Goal: Task Accomplishment & Management: Manage account settings

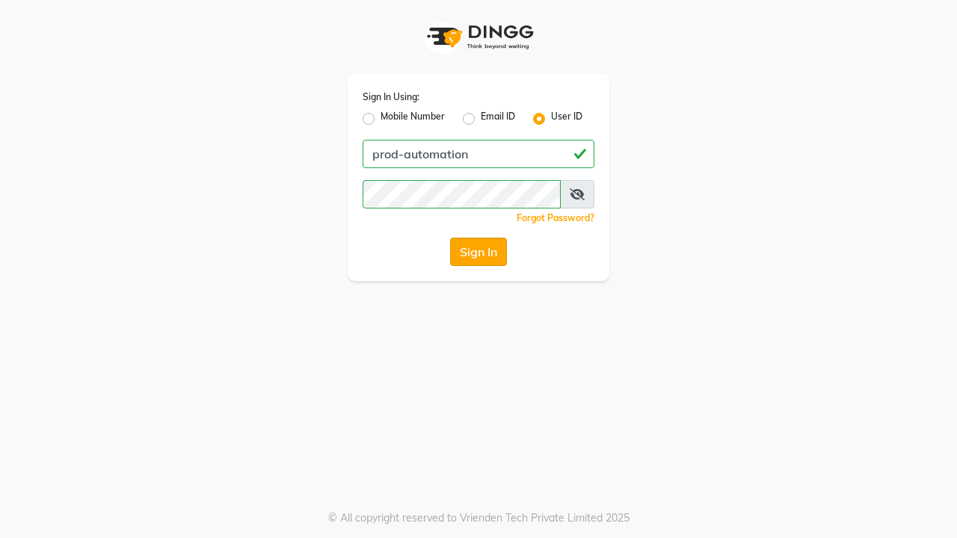
click at [478, 252] on button "Sign In" at bounding box center [478, 252] width 57 height 28
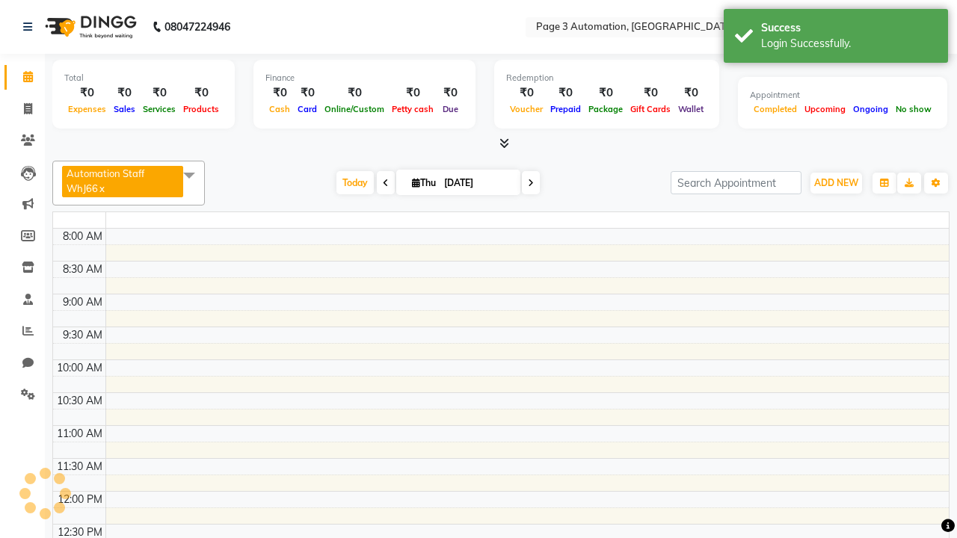
select select "en"
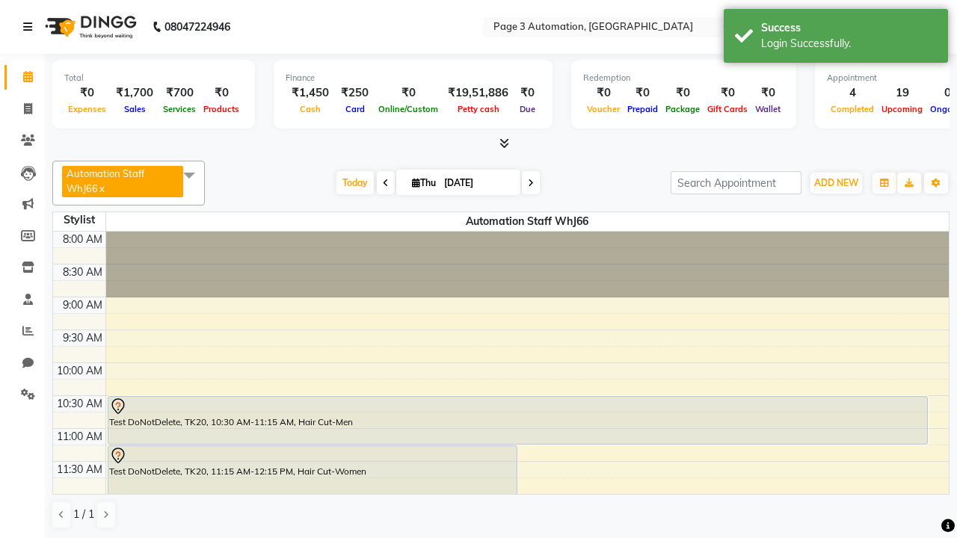
click at [31, 27] on icon at bounding box center [27, 27] width 9 height 10
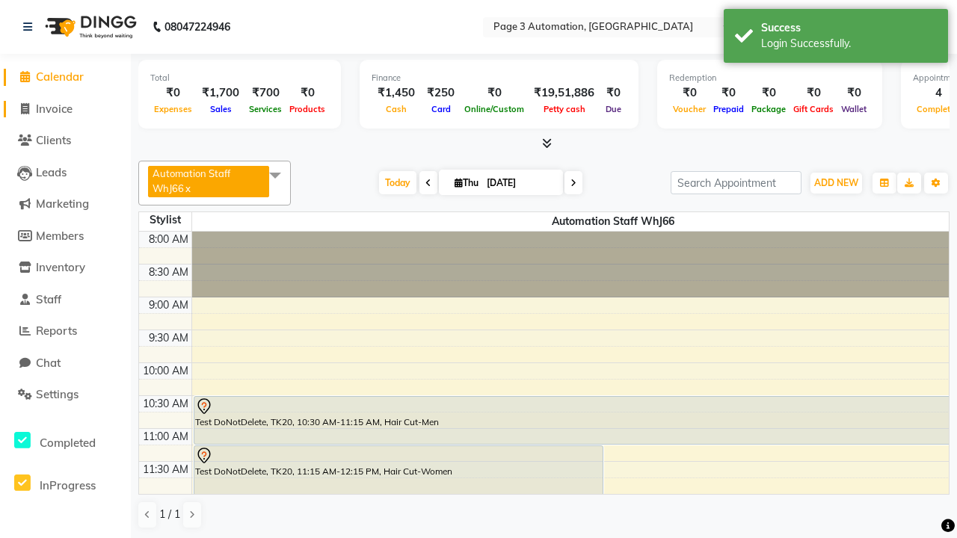
click at [65, 108] on span "Invoice" at bounding box center [54, 109] width 37 height 14
select select "2774"
select select "service"
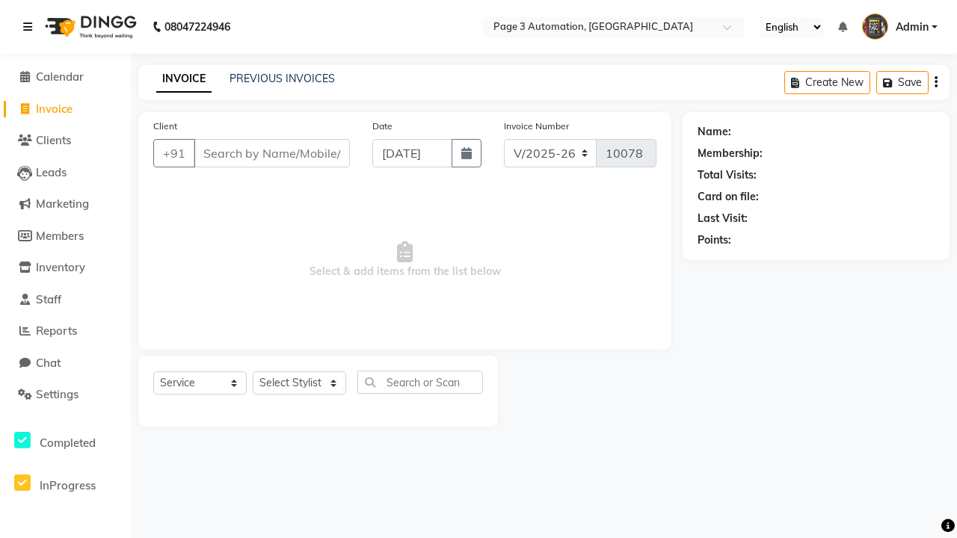
click at [31, 27] on icon at bounding box center [27, 27] width 9 height 10
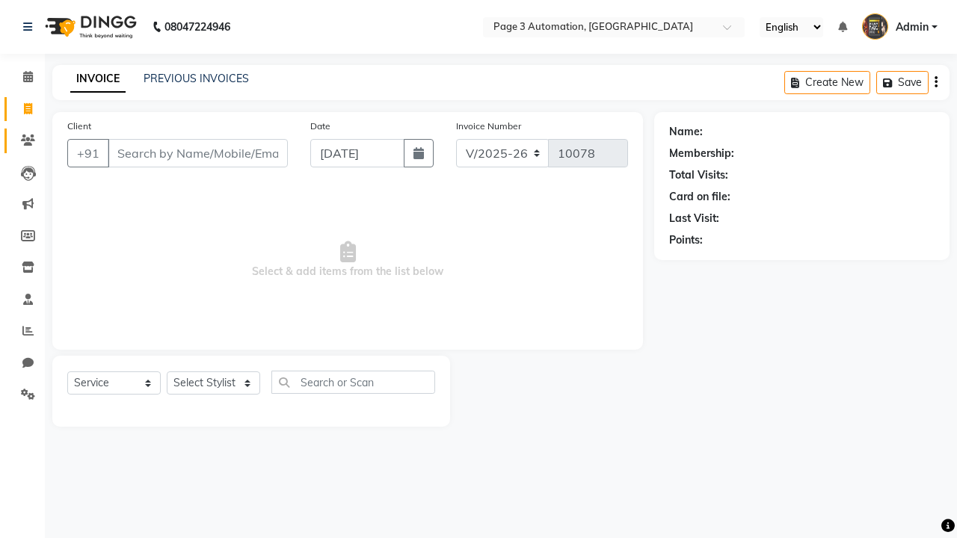
click at [22, 141] on icon at bounding box center [28, 140] width 14 height 11
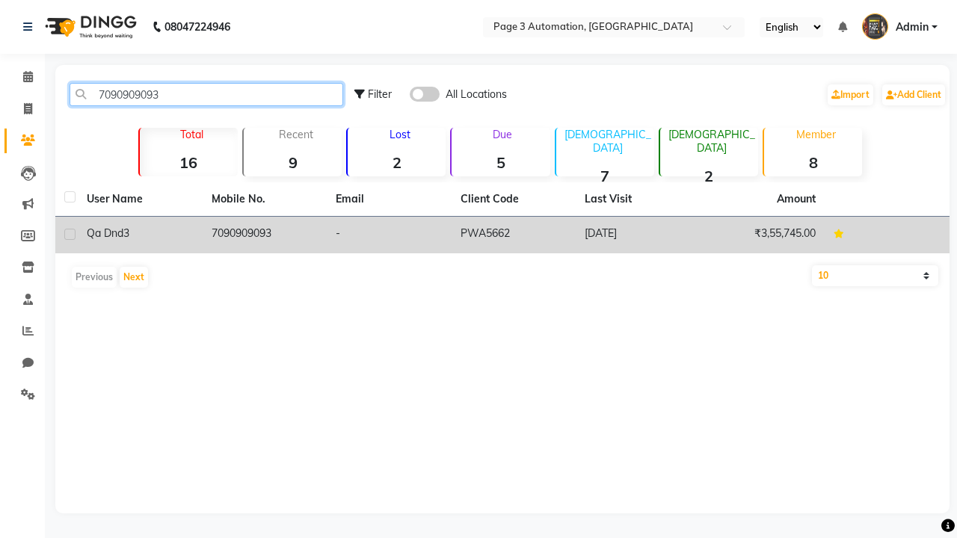
type input "7090909093"
click at [264, 235] on td "7090909093" at bounding box center [265, 235] width 125 height 37
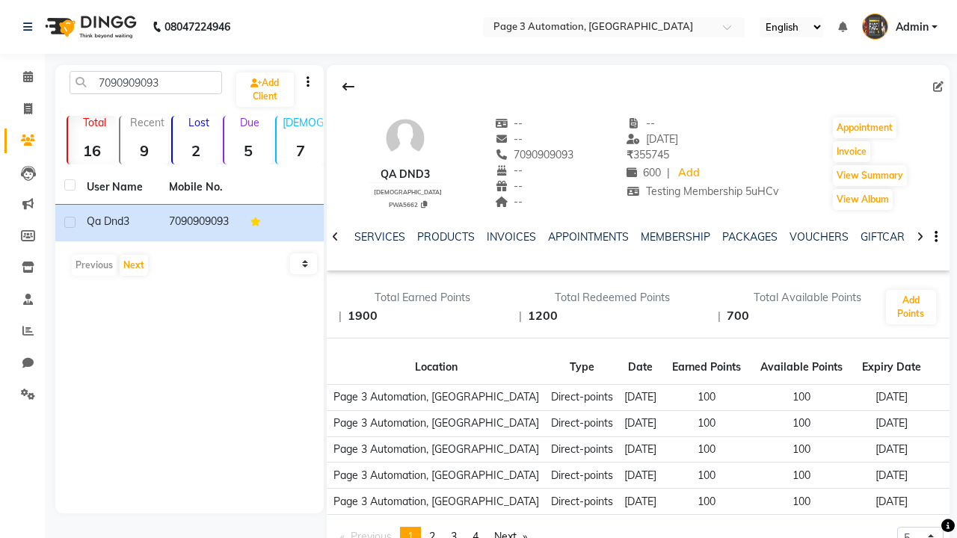
scroll to position [0, 289]
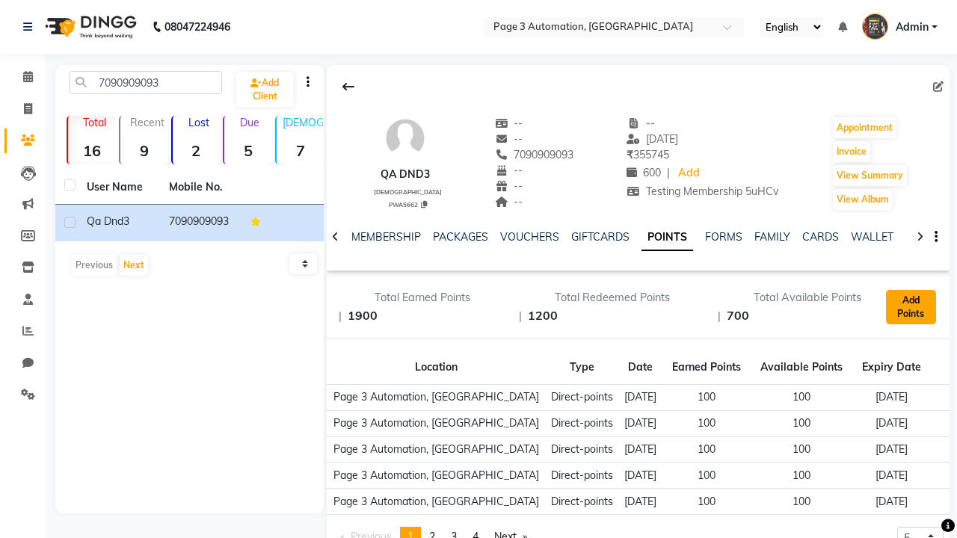
click at [911, 307] on button "Add Points" at bounding box center [911, 307] width 50 height 34
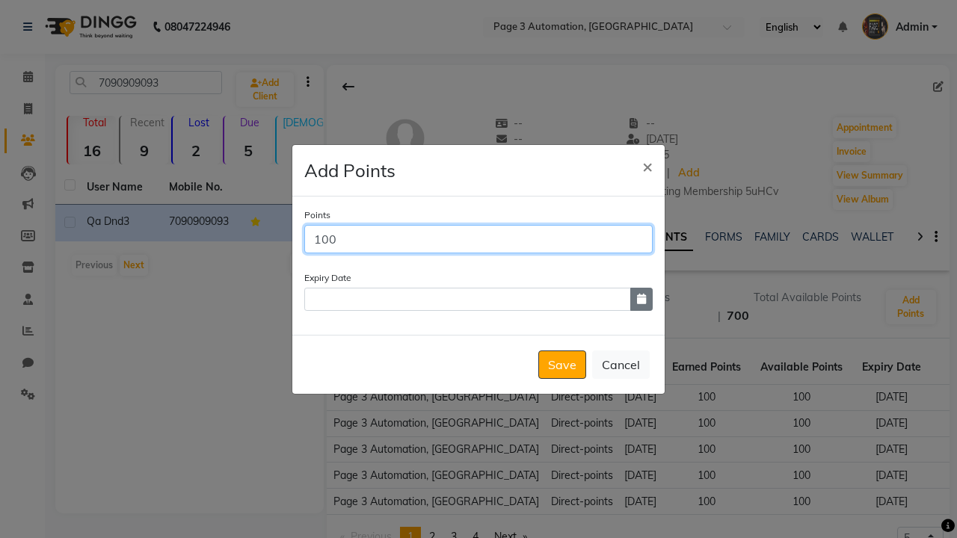
type input "100"
click at [641, 299] on icon "button" at bounding box center [641, 299] width 9 height 10
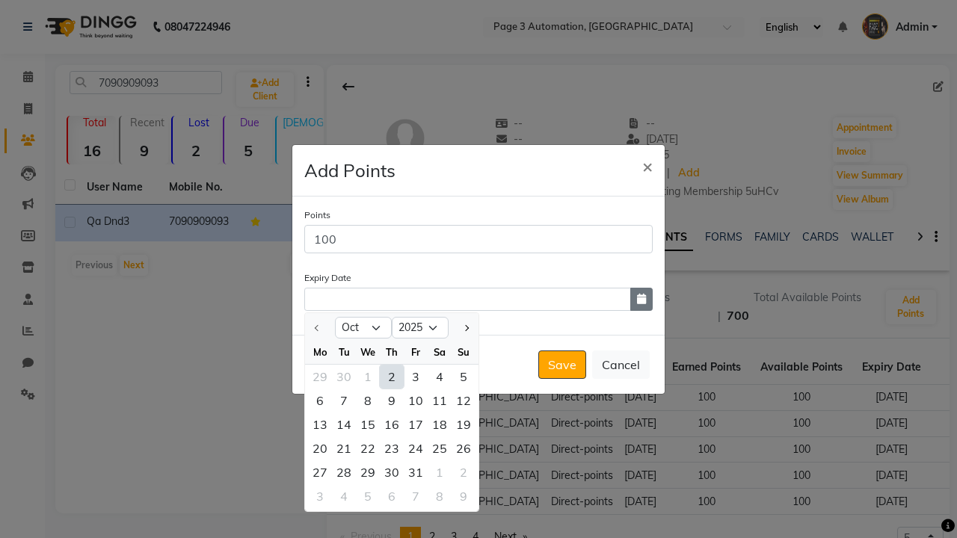
select select "12"
click at [416, 424] on div "19" at bounding box center [416, 425] width 24 height 24
type input "[DATE]"
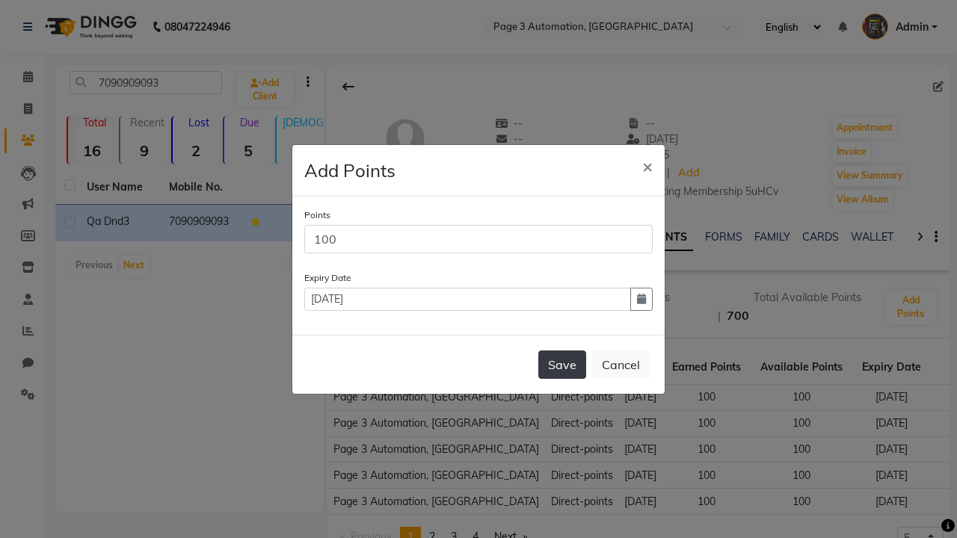
click at [562, 364] on button "Save" at bounding box center [562, 365] width 48 height 28
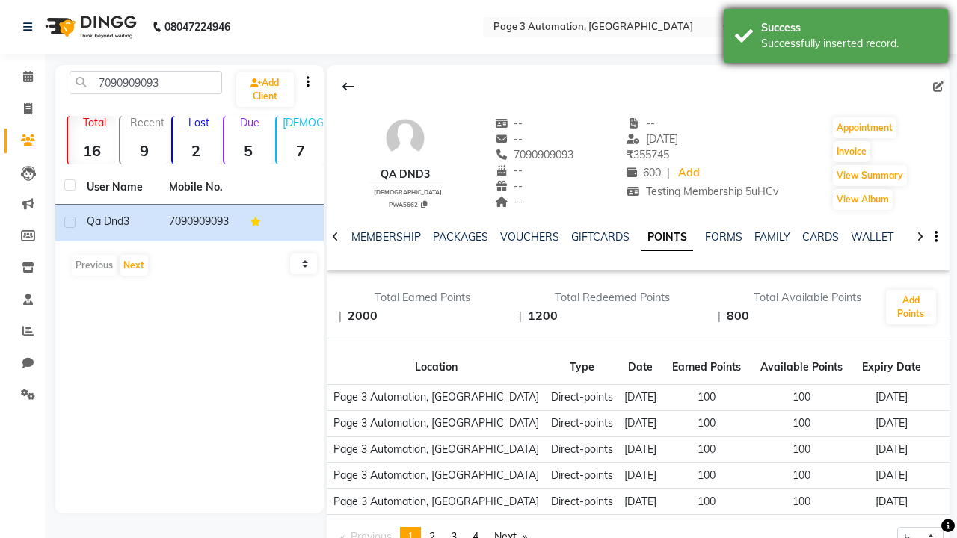
click at [836, 38] on div "Successfully inserted record." at bounding box center [849, 44] width 176 height 16
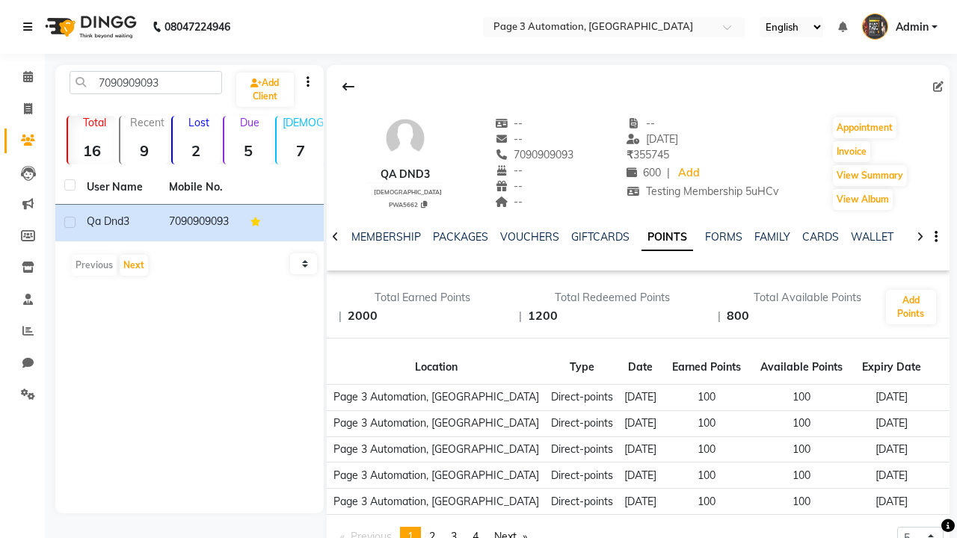
click at [31, 27] on icon at bounding box center [27, 27] width 9 height 10
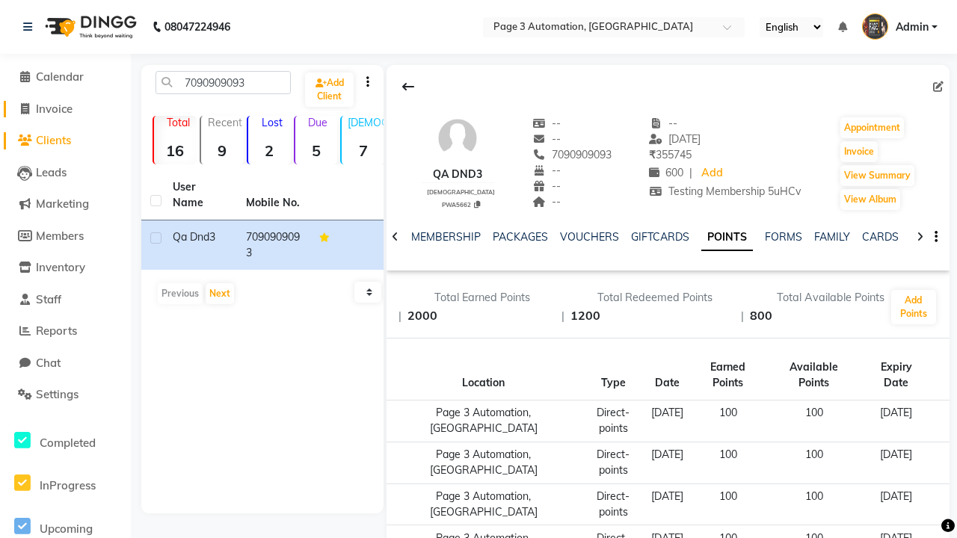
click at [65, 108] on span "Invoice" at bounding box center [54, 109] width 37 height 14
select select "2774"
select select "service"
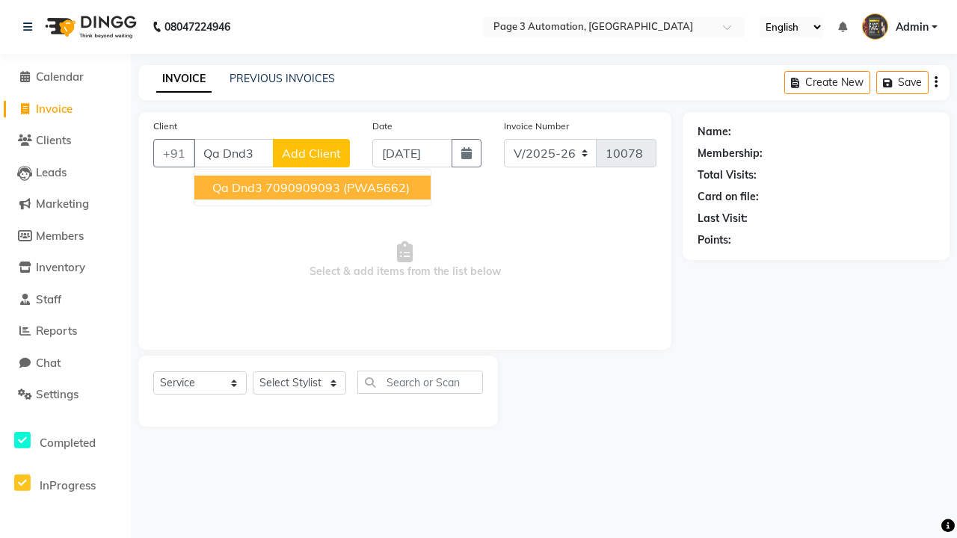
click at [314, 188] on ngb-highlight "7090909093" at bounding box center [302, 187] width 75 height 15
type input "7090909093"
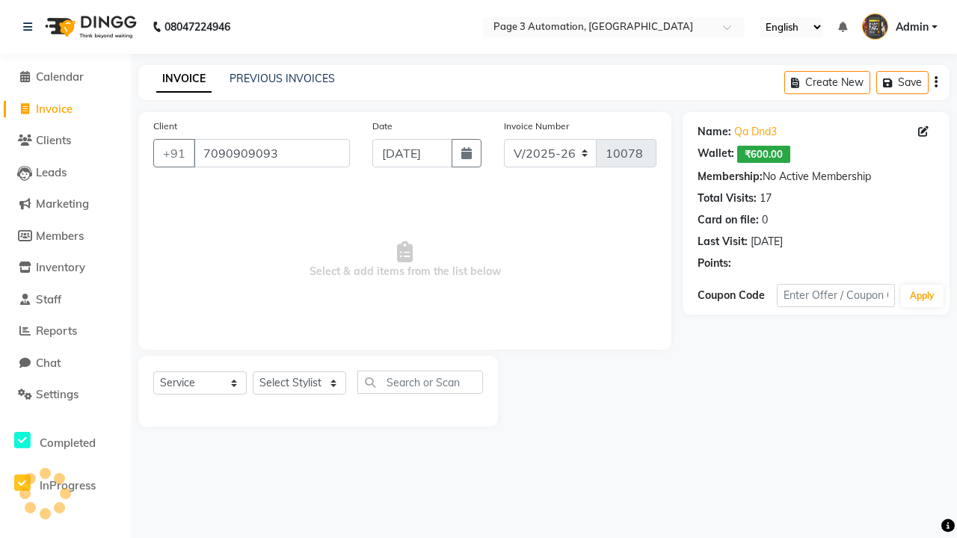
select select "93067"
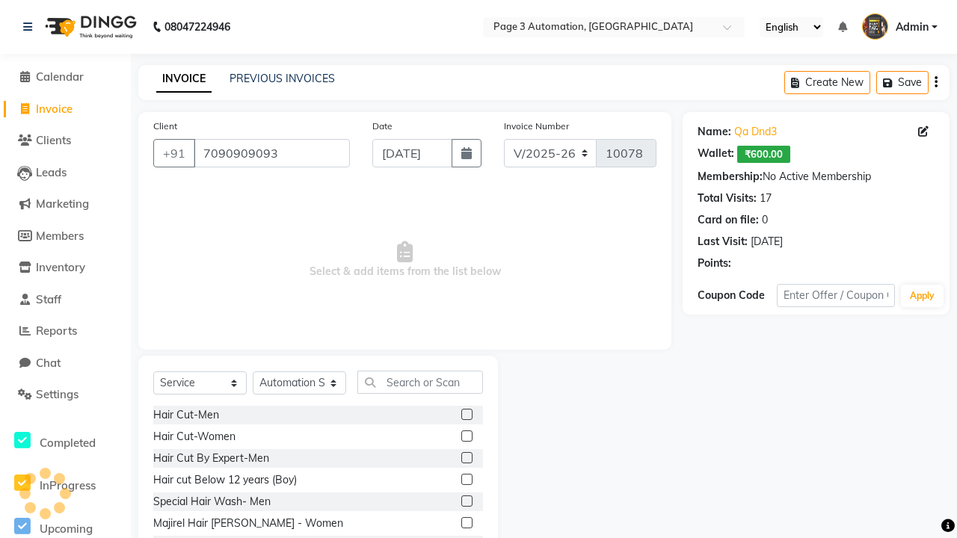
click at [466, 458] on label at bounding box center [466, 457] width 11 height 11
click at [466, 458] on input "checkbox" at bounding box center [466, 459] width 10 height 10
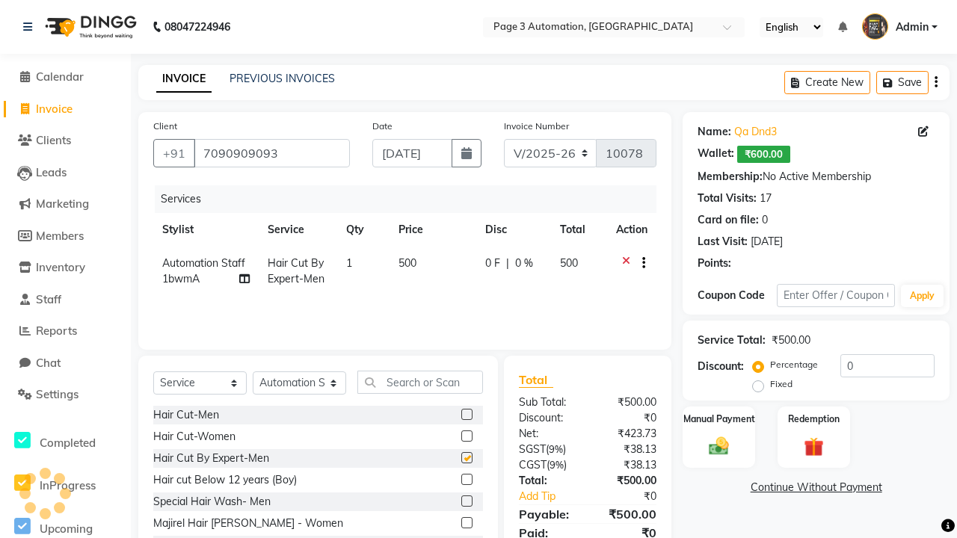
checkbox input "false"
click at [813, 419] on label "Redemption" at bounding box center [813, 418] width 54 height 14
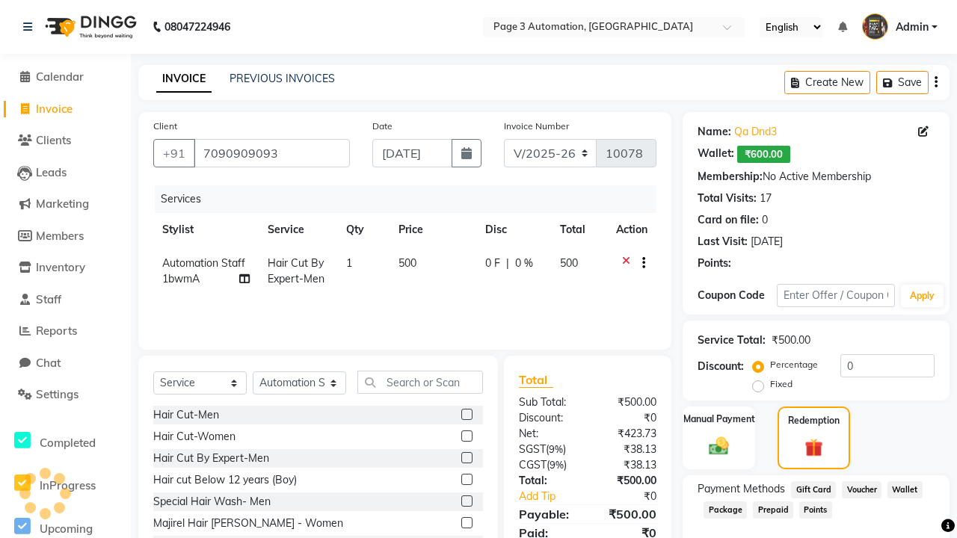
click at [815, 510] on span "Points" at bounding box center [815, 510] width 33 height 17
click at [899, 27] on span "Admin" at bounding box center [912, 27] width 33 height 16
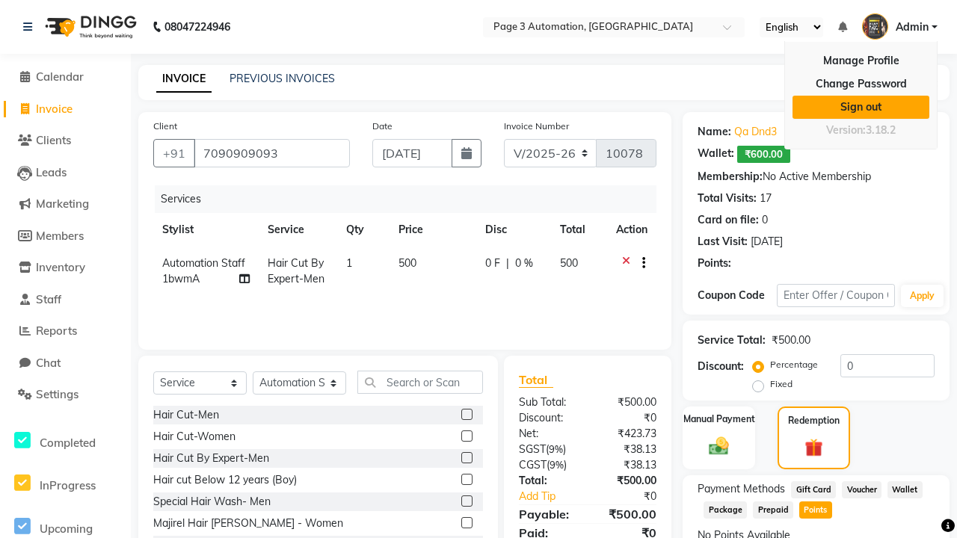
click at [860, 107] on link "Sign out" at bounding box center [860, 107] width 137 height 23
